Goal: Task Accomplishment & Management: Manage account settings

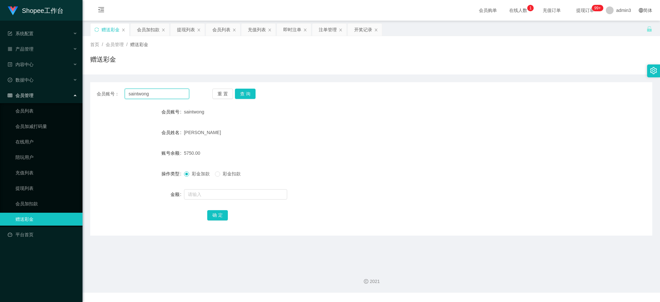
click at [145, 93] on input "saintwong" at bounding box center [157, 94] width 64 height 10
paste input "Albert5211"
type input "Albert5211"
click at [240, 92] on button "查 询" at bounding box center [245, 94] width 21 height 10
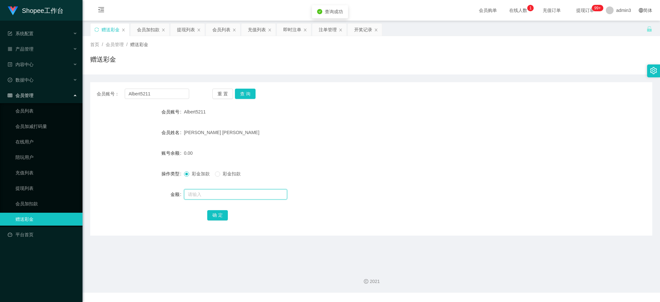
click at [197, 191] on input "text" at bounding box center [235, 194] width 103 height 10
type input "300"
click at [217, 214] on button "确 定" at bounding box center [217, 215] width 21 height 10
click at [615, 29] on span "退出登录" at bounding box center [615, 28] width 18 height 5
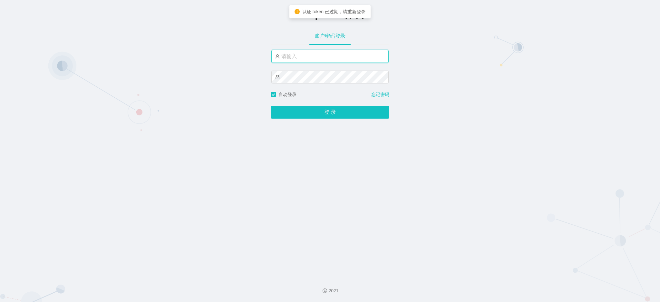
click at [315, 58] on input "text" at bounding box center [329, 56] width 117 height 13
type input "admin3"
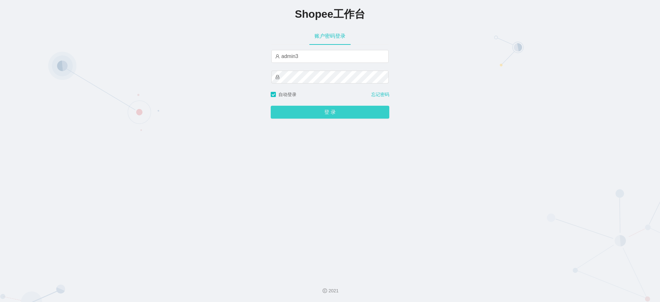
click at [333, 107] on button "登 录" at bounding box center [330, 112] width 119 height 13
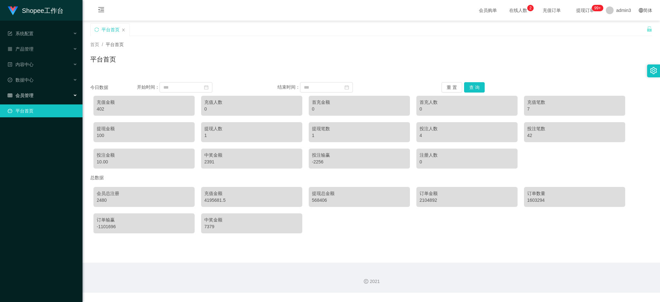
click at [24, 94] on span "会员管理" at bounding box center [21, 95] width 26 height 5
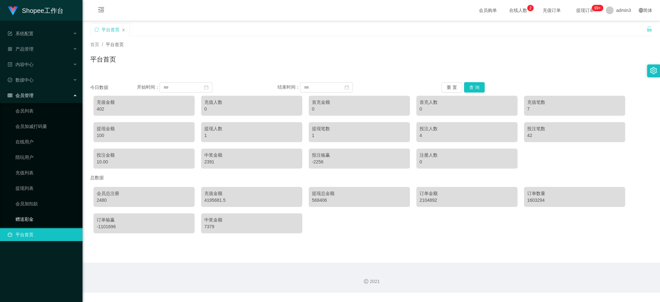
click at [25, 218] on link "赠送彩金" at bounding box center [46, 219] width 62 height 13
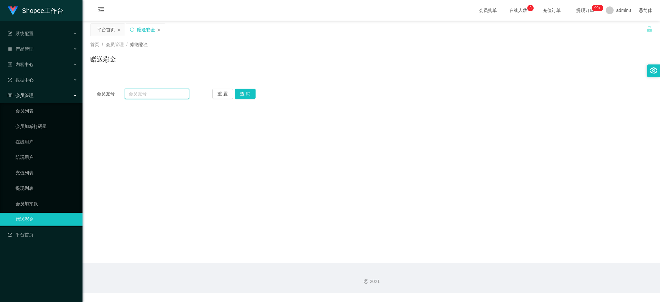
click at [155, 96] on input "text" at bounding box center [157, 94] width 64 height 10
paste input "Albert5211"
type input "Albert5211"
click at [244, 93] on button "查 询" at bounding box center [245, 94] width 21 height 10
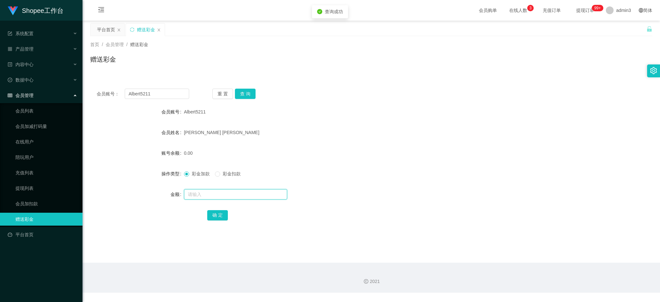
click at [201, 192] on input "text" at bounding box center [235, 194] width 103 height 10
type input "300"
click at [208, 212] on button "确 定" at bounding box center [217, 215] width 21 height 10
click at [23, 200] on link "会员加扣款" at bounding box center [46, 203] width 62 height 13
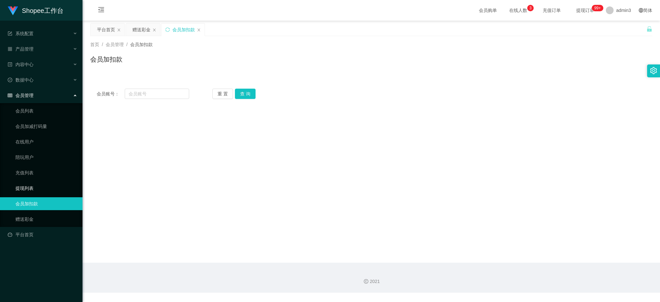
click at [27, 189] on link "提现列表" at bounding box center [46, 188] width 62 height 13
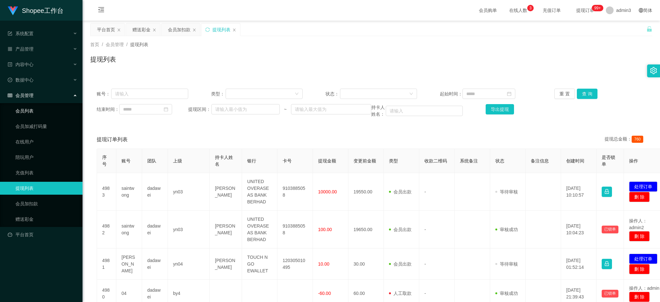
click at [30, 110] on link "会员列表" at bounding box center [46, 110] width 62 height 13
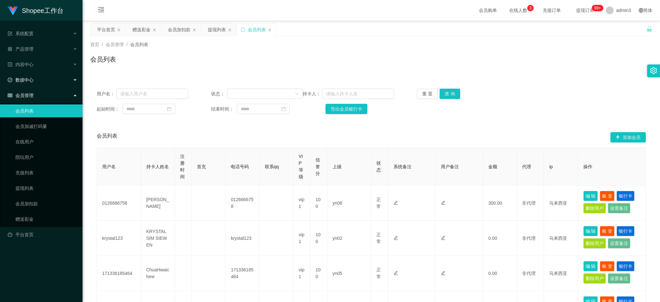
click at [28, 80] on span "数据中心" at bounding box center [21, 79] width 26 height 5
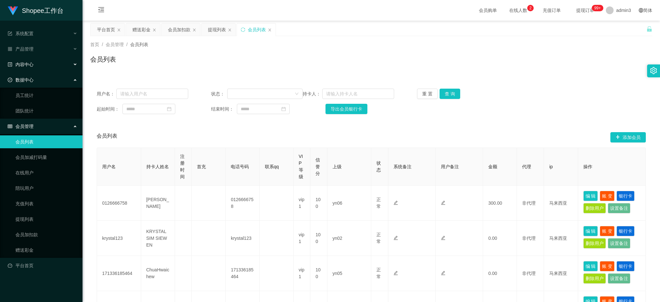
click at [27, 66] on span "内容中心" at bounding box center [21, 64] width 26 height 5
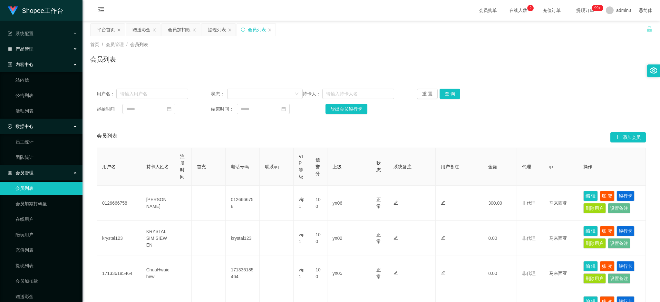
drag, startPoint x: 24, startPoint y: 50, endPoint x: 22, endPoint y: 57, distance: 6.6
click at [23, 52] on div "产品管理" at bounding box center [41, 49] width 83 height 13
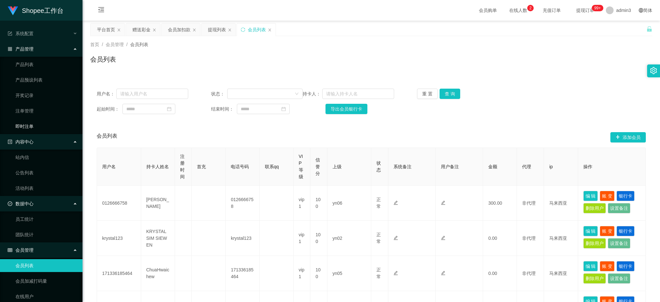
click at [26, 129] on link "即时注单" at bounding box center [46, 126] width 62 height 13
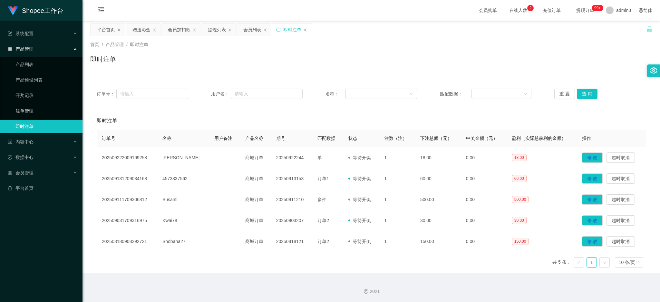
click at [27, 111] on link "注单管理" at bounding box center [46, 110] width 62 height 13
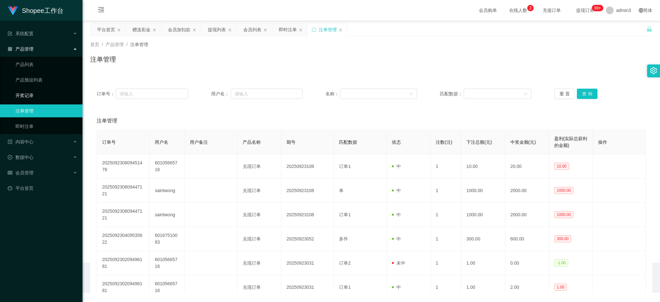
click at [26, 96] on link "开奖记录" at bounding box center [46, 95] width 62 height 13
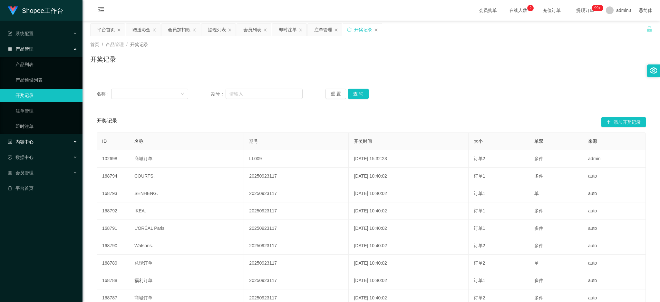
click at [26, 143] on span "内容中心" at bounding box center [21, 141] width 26 height 5
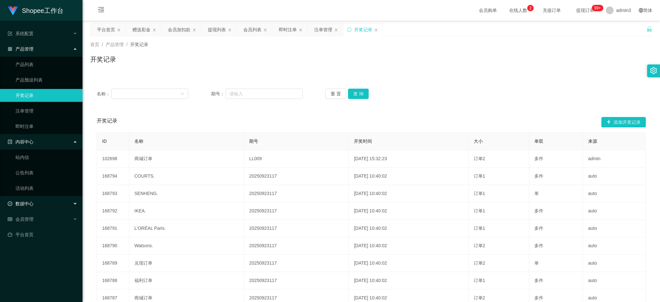
drag, startPoint x: 27, startPoint y: 201, endPoint x: 25, endPoint y: 205, distance: 4.5
click at [26, 201] on span "数据中心" at bounding box center [21, 203] width 26 height 5
click at [24, 245] on div "会员管理" at bounding box center [41, 250] width 83 height 13
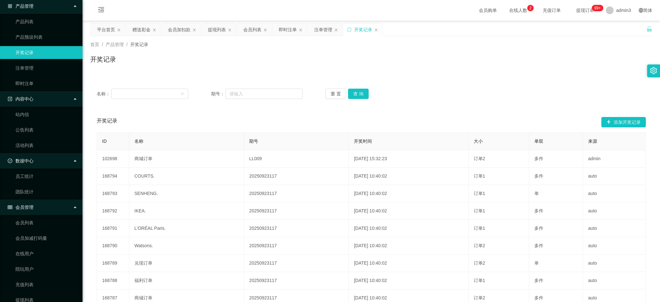
scroll to position [86, 0]
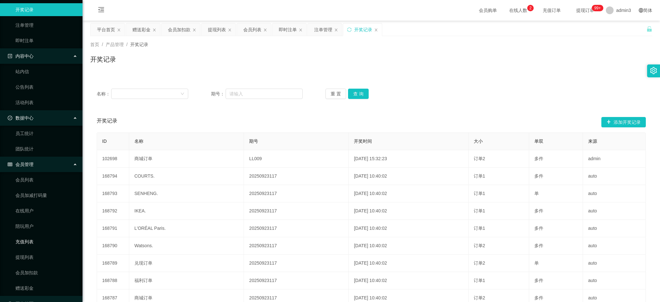
click at [20, 239] on link "充值列表" at bounding box center [46, 241] width 62 height 13
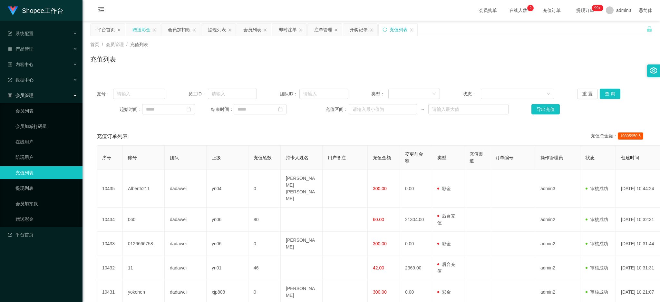
click at [138, 31] on div "赠送彩金" at bounding box center [142, 30] width 18 height 12
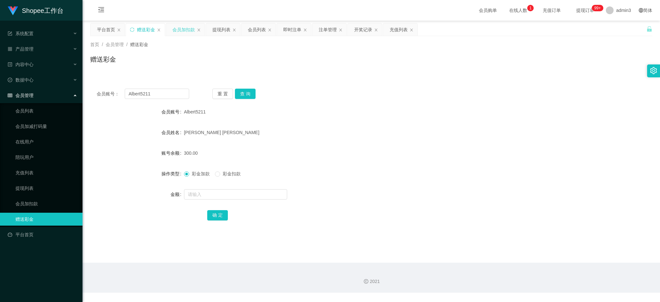
drag, startPoint x: 175, startPoint y: 31, endPoint x: 177, endPoint y: 42, distance: 11.4
click at [175, 30] on div "会员加扣款" at bounding box center [183, 30] width 23 height 12
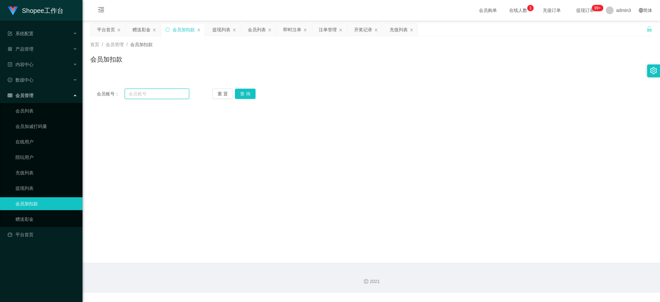
click at [143, 90] on input "text" at bounding box center [157, 94] width 64 height 10
paste input "98"
drag, startPoint x: 129, startPoint y: 92, endPoint x: 124, endPoint y: 96, distance: 6.3
click at [120, 92] on div "会员账号： 98" at bounding box center [143, 94] width 93 height 10
type input "98"
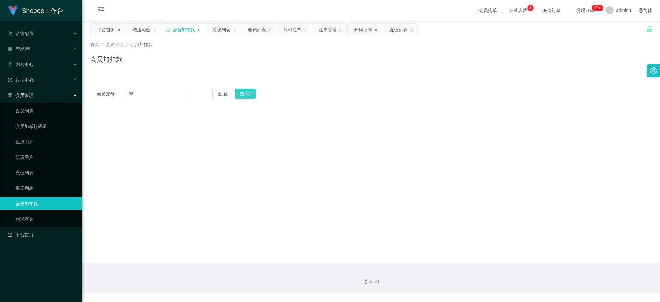
click at [246, 94] on button "查 询" at bounding box center [245, 94] width 21 height 10
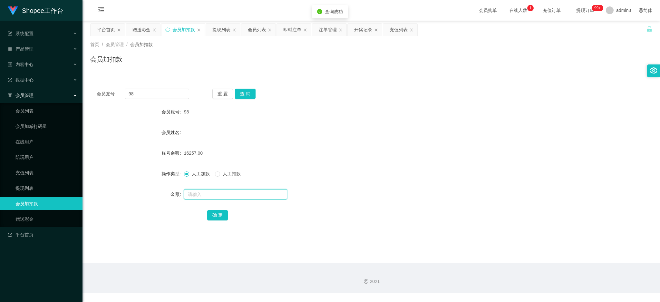
click at [192, 197] on input "text" at bounding box center [235, 194] width 103 height 10
type input "60"
click at [221, 217] on button "确 定" at bounding box center [217, 215] width 21 height 10
click at [264, 74] on div "会员账号： 98 重 置 查 询 会员账号 98 会员姓名 账号余额 16317.00 操作类型 人工加款 人工扣款 金额 确 定" at bounding box center [371, 154] width 562 height 161
drag, startPoint x: 401, startPoint y: 33, endPoint x: 373, endPoint y: 40, distance: 28.7
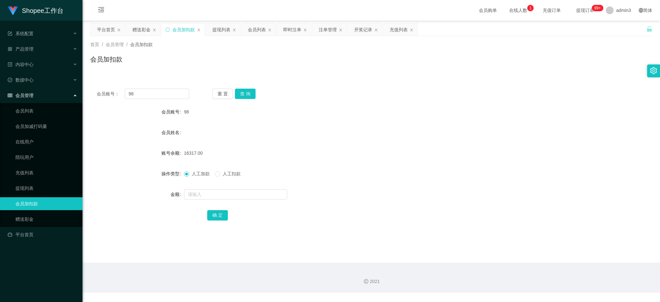
click at [401, 32] on div "充值列表" at bounding box center [399, 30] width 18 height 12
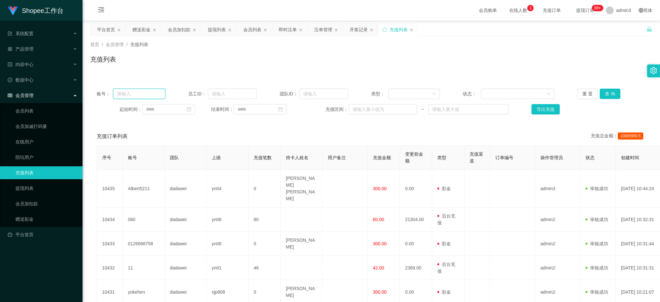
click at [127, 95] on input "text" at bounding box center [139, 94] width 52 height 10
paste input "060"
click at [607, 92] on button "查 询" at bounding box center [610, 94] width 21 height 10
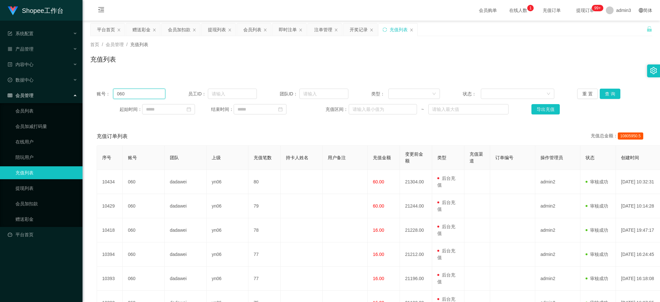
click at [132, 94] on input "060" at bounding box center [139, 94] width 52 height 10
paste input "98"
type input "98"
click at [605, 95] on button "查 询" at bounding box center [610, 94] width 21 height 10
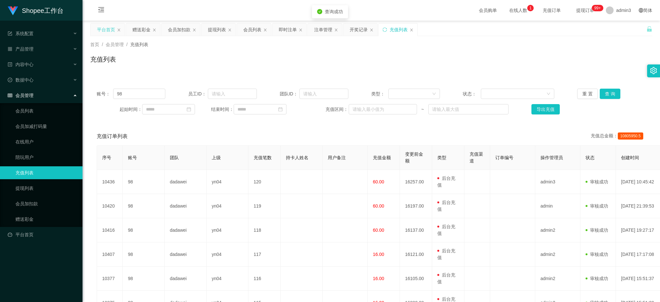
drag, startPoint x: 135, startPoint y: 29, endPoint x: 121, endPoint y: 29, distance: 14.2
click at [135, 29] on div "赠送彩金" at bounding box center [142, 30] width 18 height 12
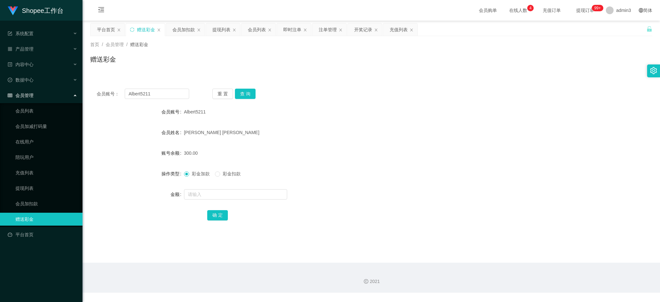
drag, startPoint x: 145, startPoint y: 29, endPoint x: 143, endPoint y: 62, distance: 32.9
click at [145, 29] on div "赠送彩金" at bounding box center [146, 30] width 18 height 12
click at [140, 94] on input "Albert5211" at bounding box center [157, 94] width 64 height 10
paste input "rose"
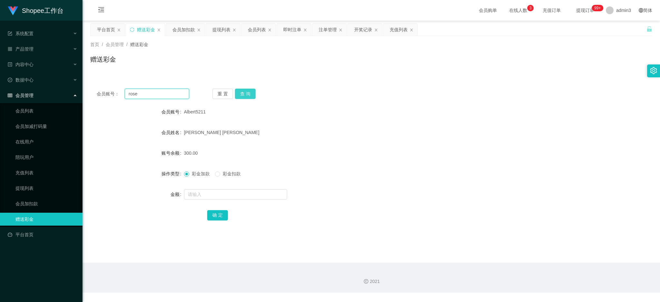
type input "rose"
click at [250, 94] on button "查 询" at bounding box center [245, 94] width 21 height 10
click at [213, 200] on div at bounding box center [348, 194] width 328 height 13
click at [204, 193] on input "text" at bounding box center [235, 194] width 103 height 10
type input "180"
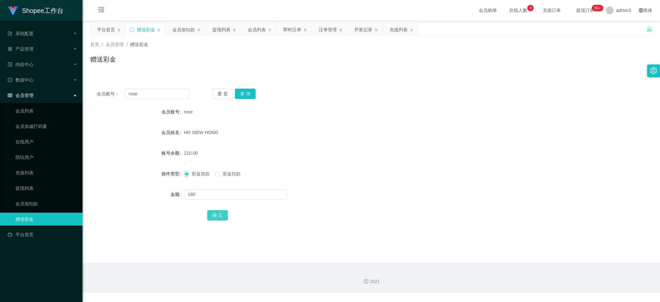
click at [217, 215] on button "确 定" at bounding box center [217, 215] width 21 height 10
